Goal: Information Seeking & Learning: Learn about a topic

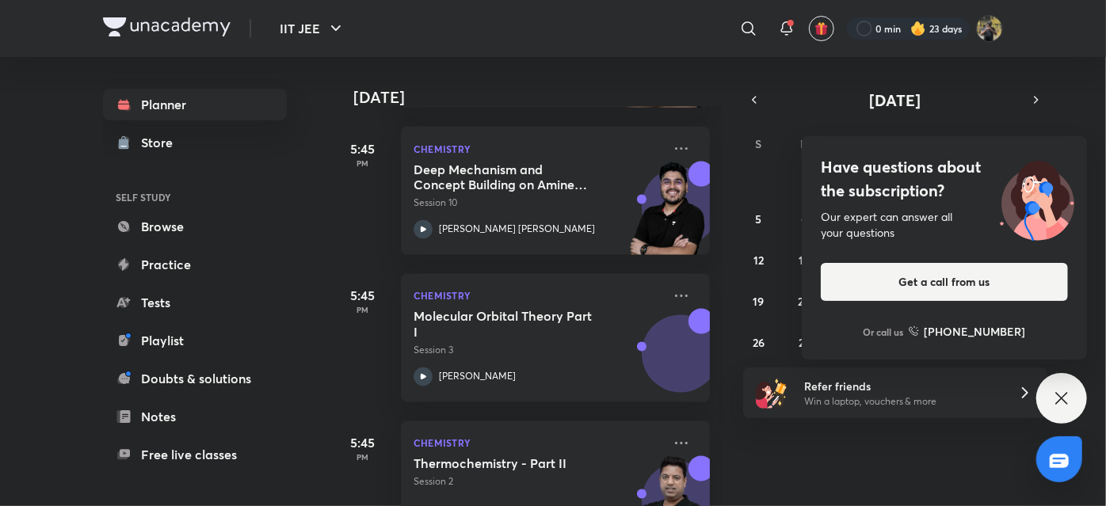
scroll to position [1400, 0]
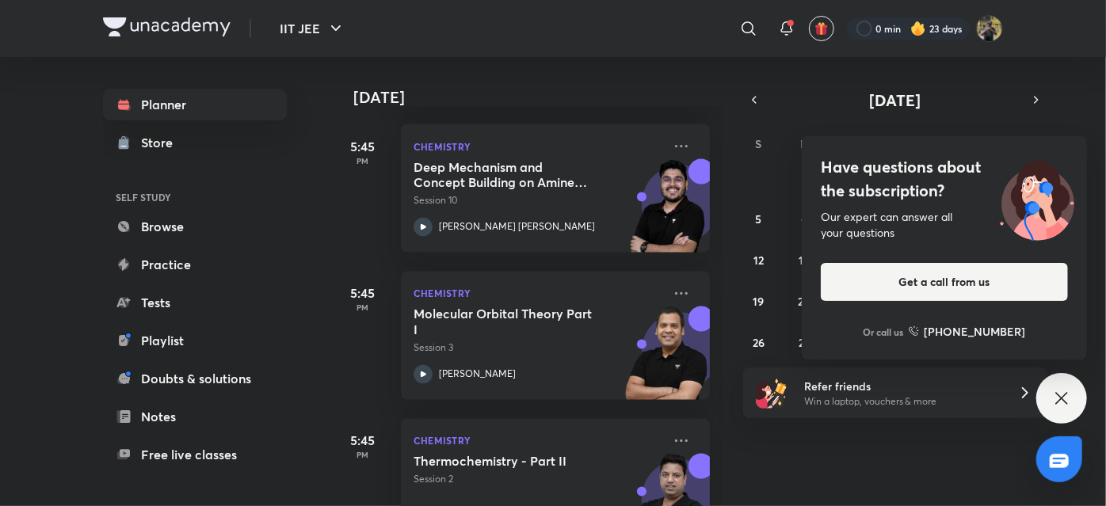
click at [1058, 405] on icon at bounding box center [1061, 398] width 19 height 19
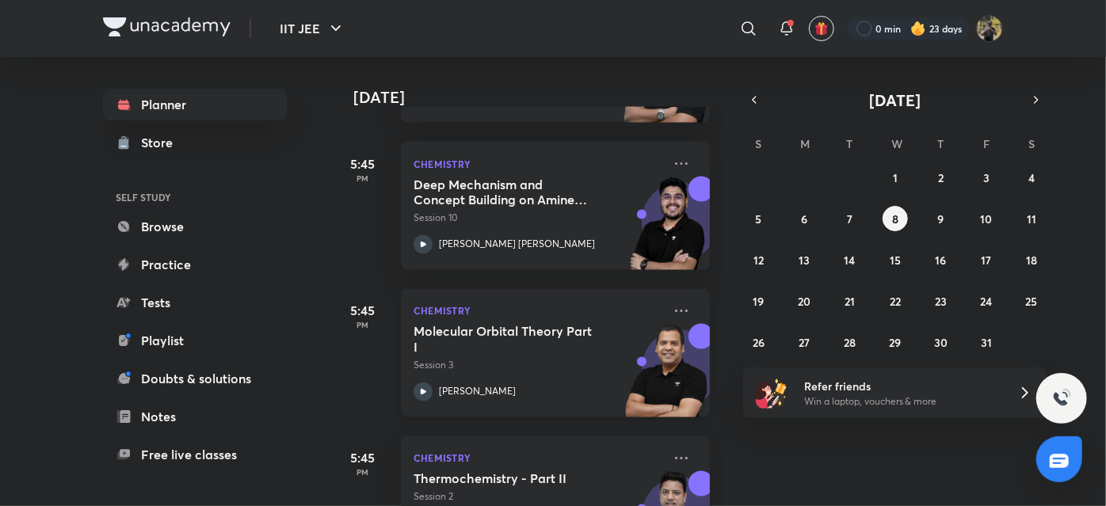
scroll to position [1367, 0]
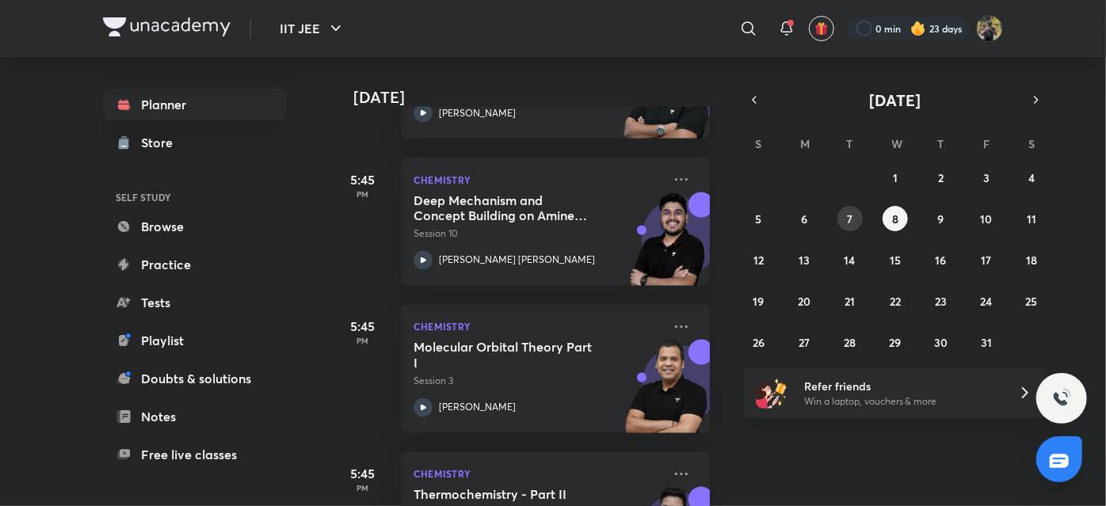
click at [841, 208] on div "28 29 30 1 2 3 4 5 6 7 8 9 10 11 12 13 14 15 16 17 18 19 20 21 22 23 24 25 26 2…" at bounding box center [895, 260] width 304 height 190
click at [846, 216] on button "7" at bounding box center [850, 218] width 25 height 25
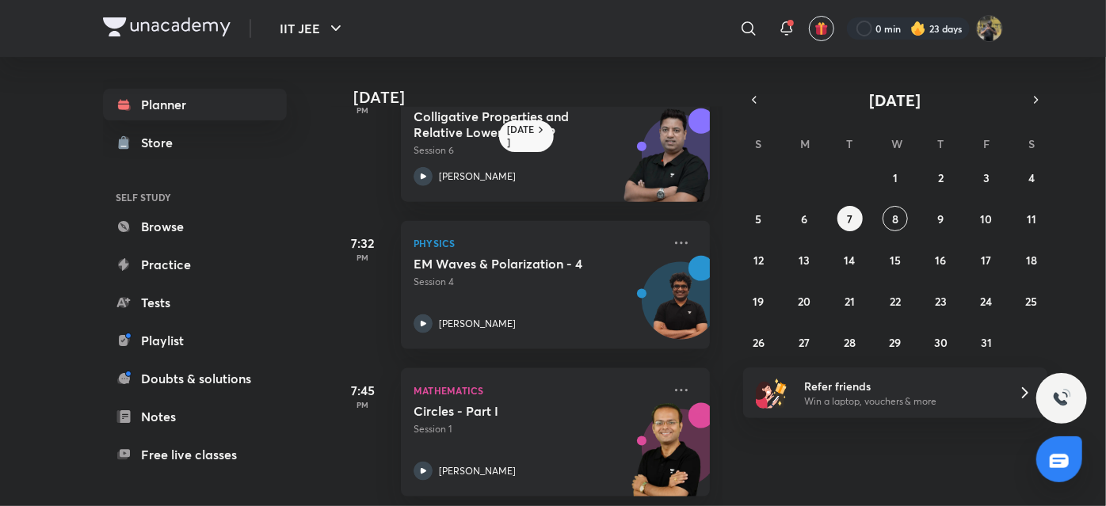
scroll to position [951, 0]
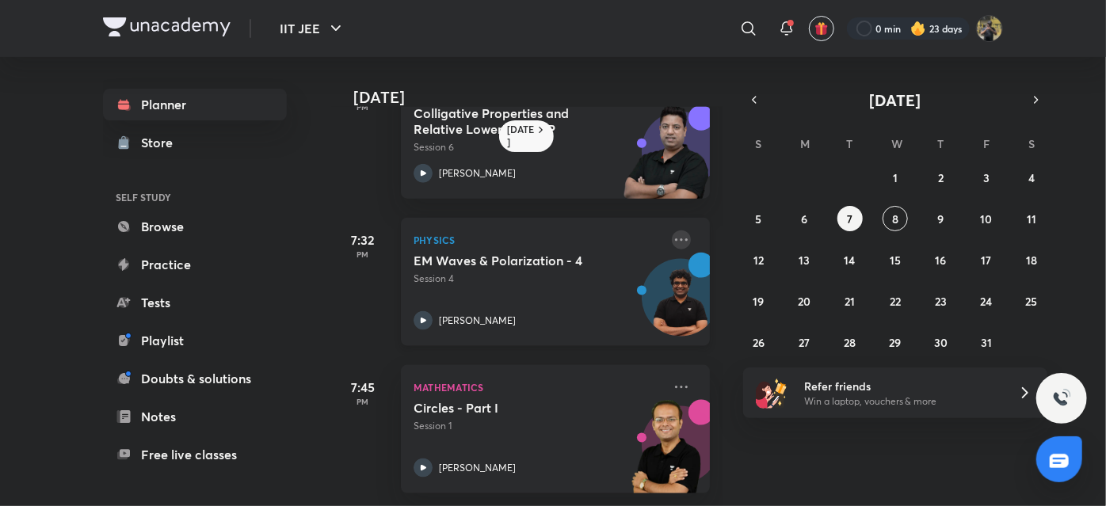
click at [672, 231] on icon at bounding box center [681, 240] width 19 height 19
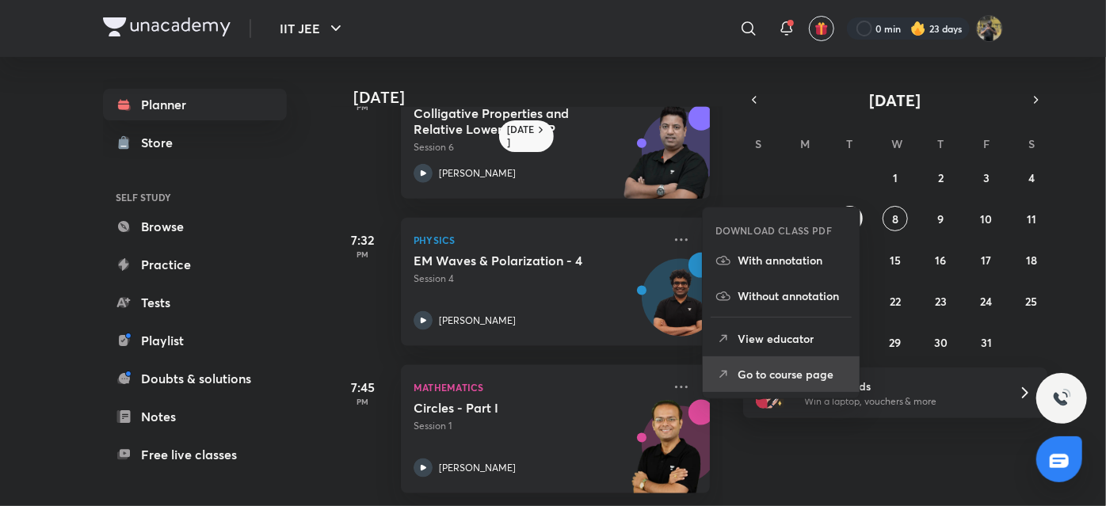
click at [739, 366] on p "Go to course page" at bounding box center [792, 374] width 109 height 17
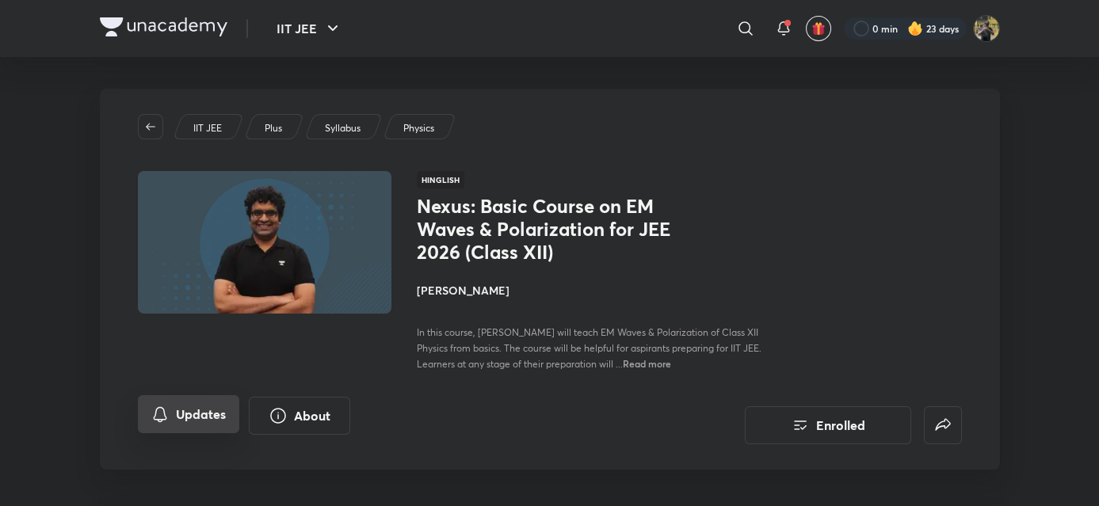
click at [186, 426] on button "Updates" at bounding box center [188, 414] width 101 height 38
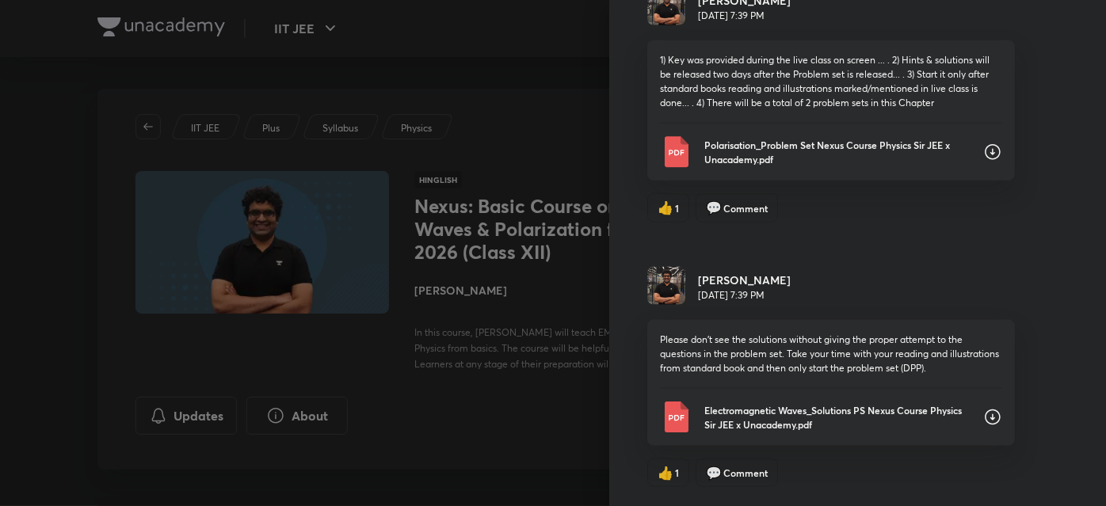
scroll to position [910, 0]
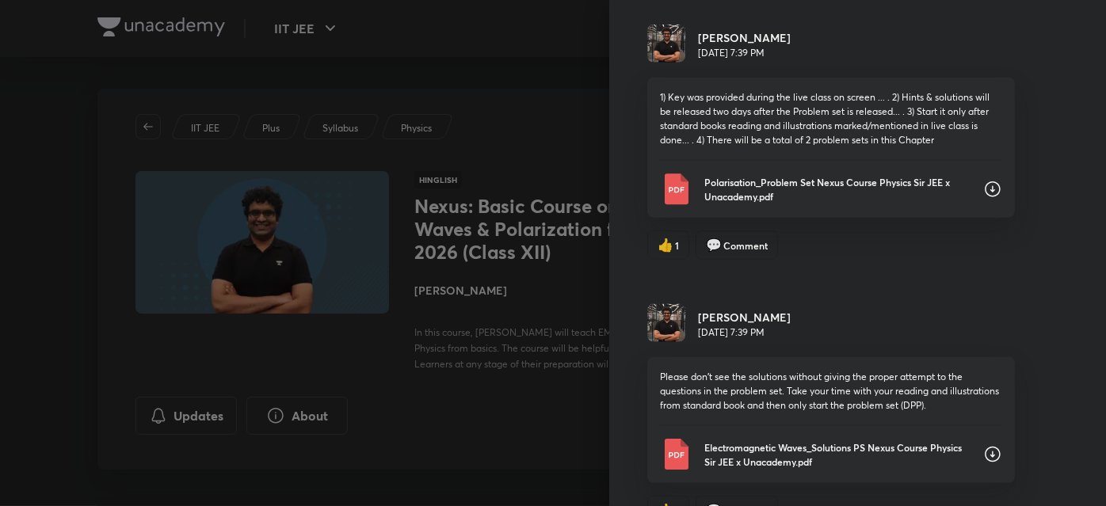
click at [771, 182] on p "Polarisation_Problem Set Nexus Course Physics Sir JEE x Unacademy.pdf" at bounding box center [837, 189] width 266 height 29
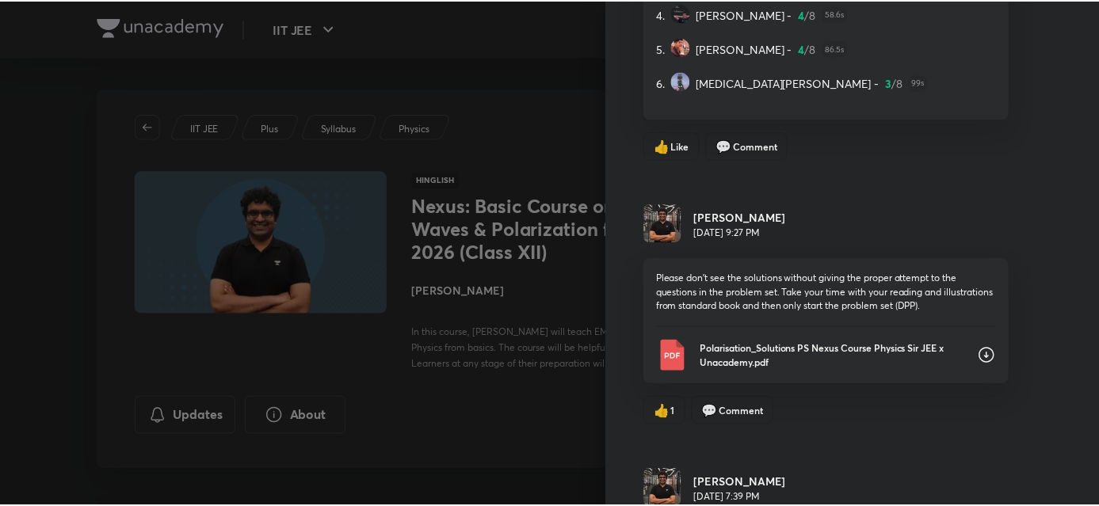
scroll to position [464, 0]
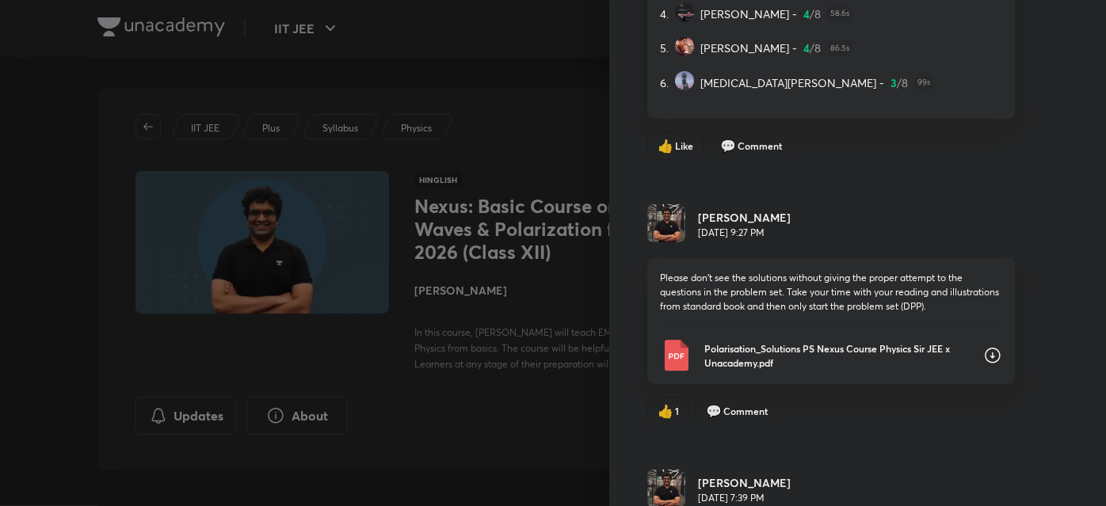
click at [736, 335] on div "Please don't see the solutions without giving the proper attempt to the questio…" at bounding box center [831, 321] width 368 height 126
click at [733, 365] on p "Polarisation_Solutions PS Nexus Course Physics Sir JEE x Unacademy.pdf" at bounding box center [837, 356] width 266 height 29
click at [360, 166] on div at bounding box center [553, 253] width 1106 height 506
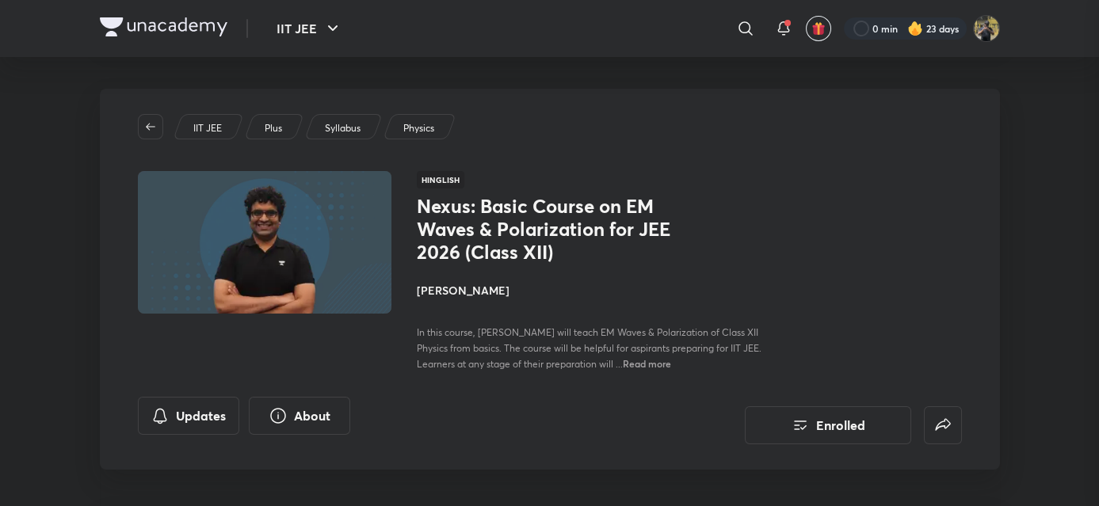
scroll to position [0, 0]
